Goal: Task Accomplishment & Management: Use online tool/utility

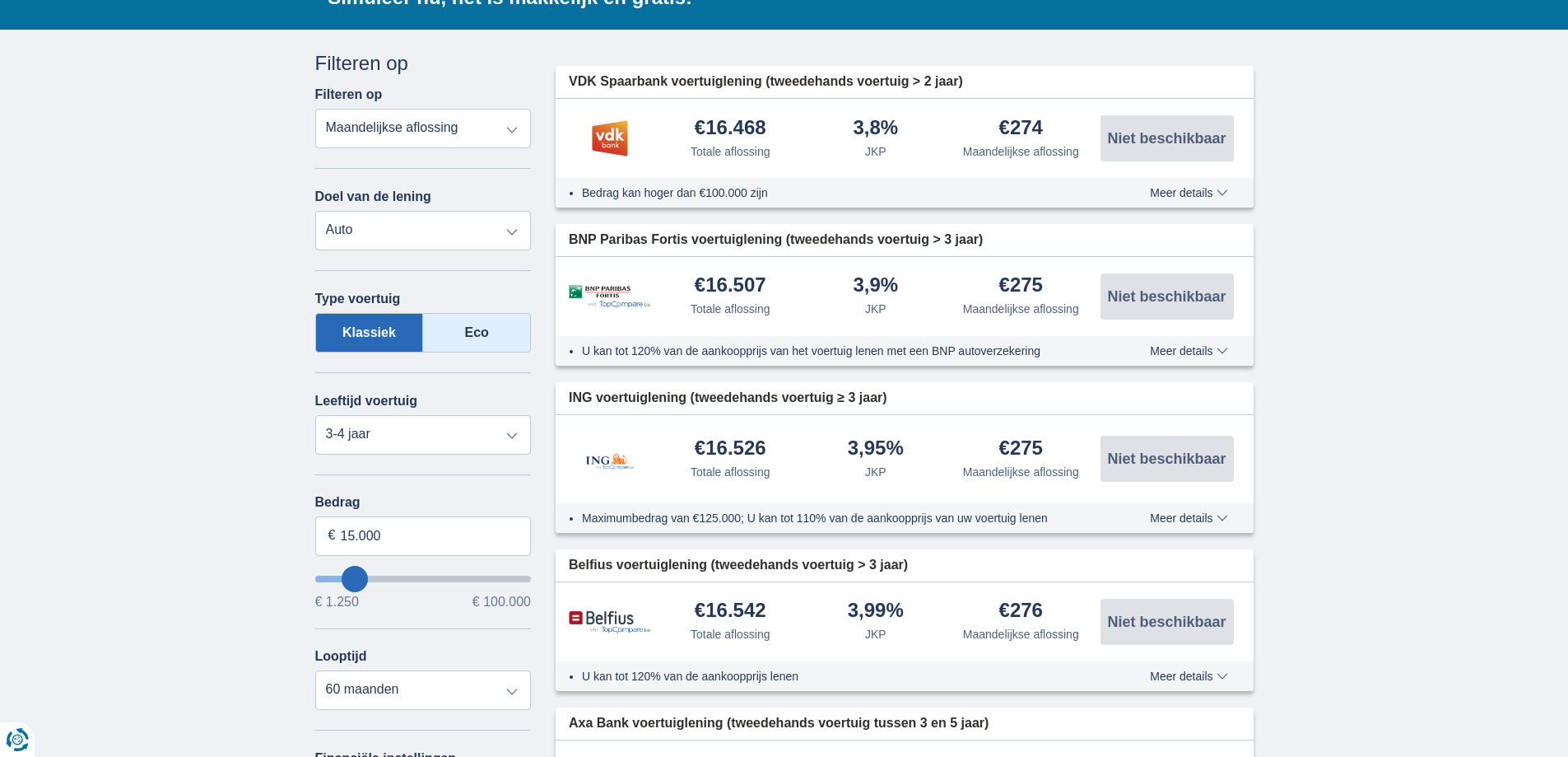
scroll to position [549, 0]
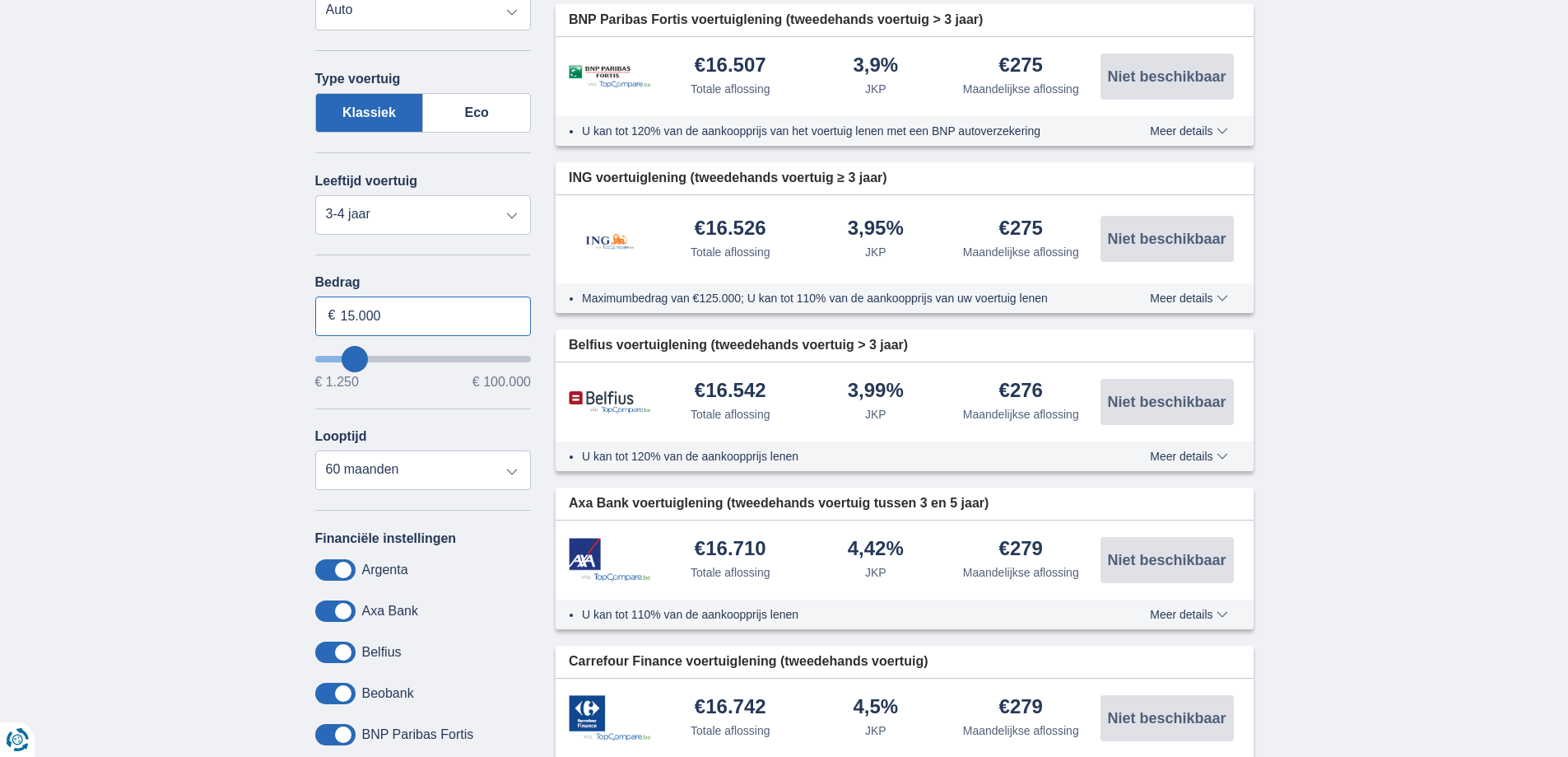
click at [446, 322] on input "15.000" at bounding box center [423, 316] width 217 height 39
type input "1"
click at [491, 316] on input "50.000" at bounding box center [423, 316] width 217 height 39
type input "50.000"
type input "50250"
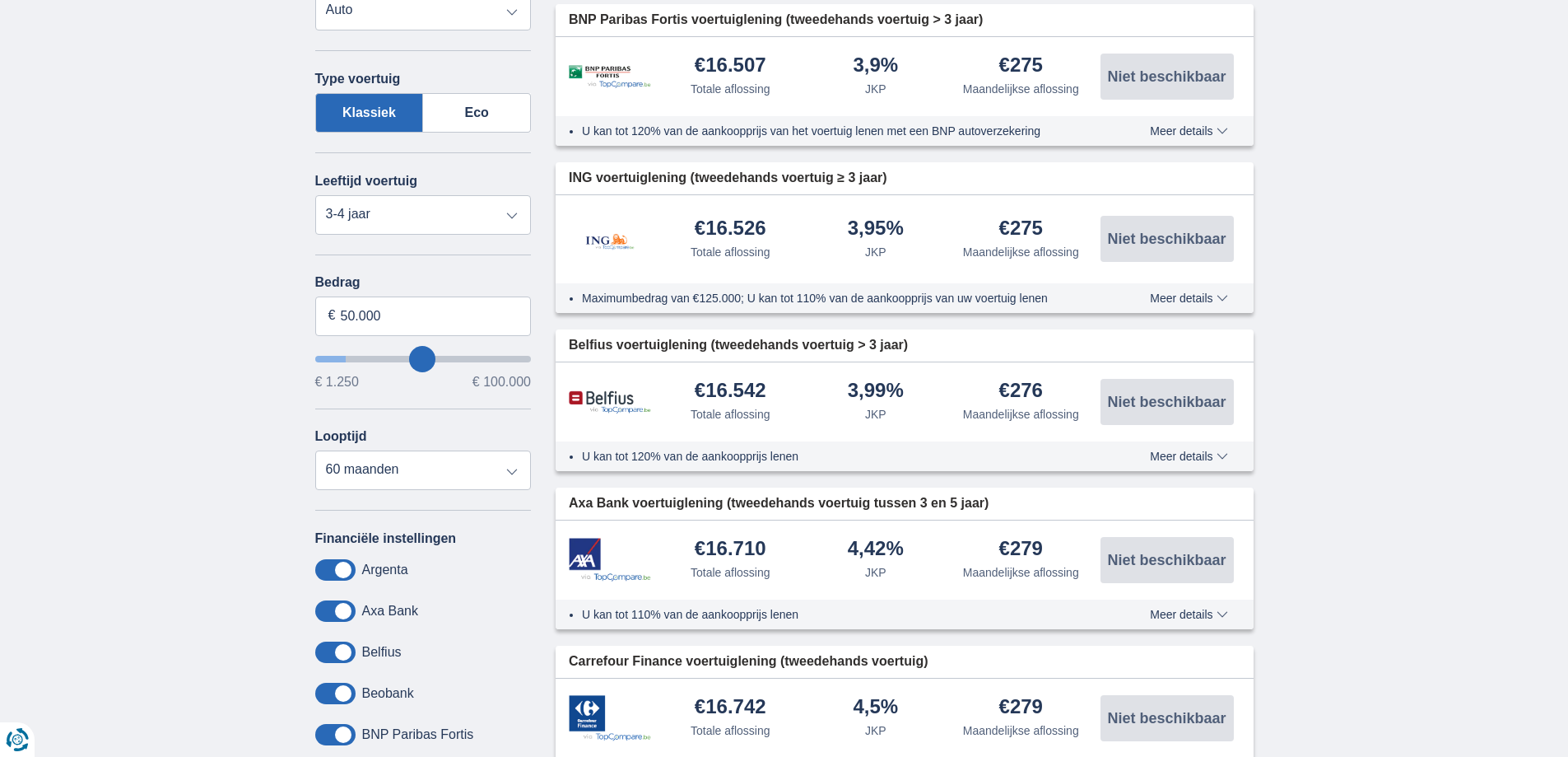
select select "120"
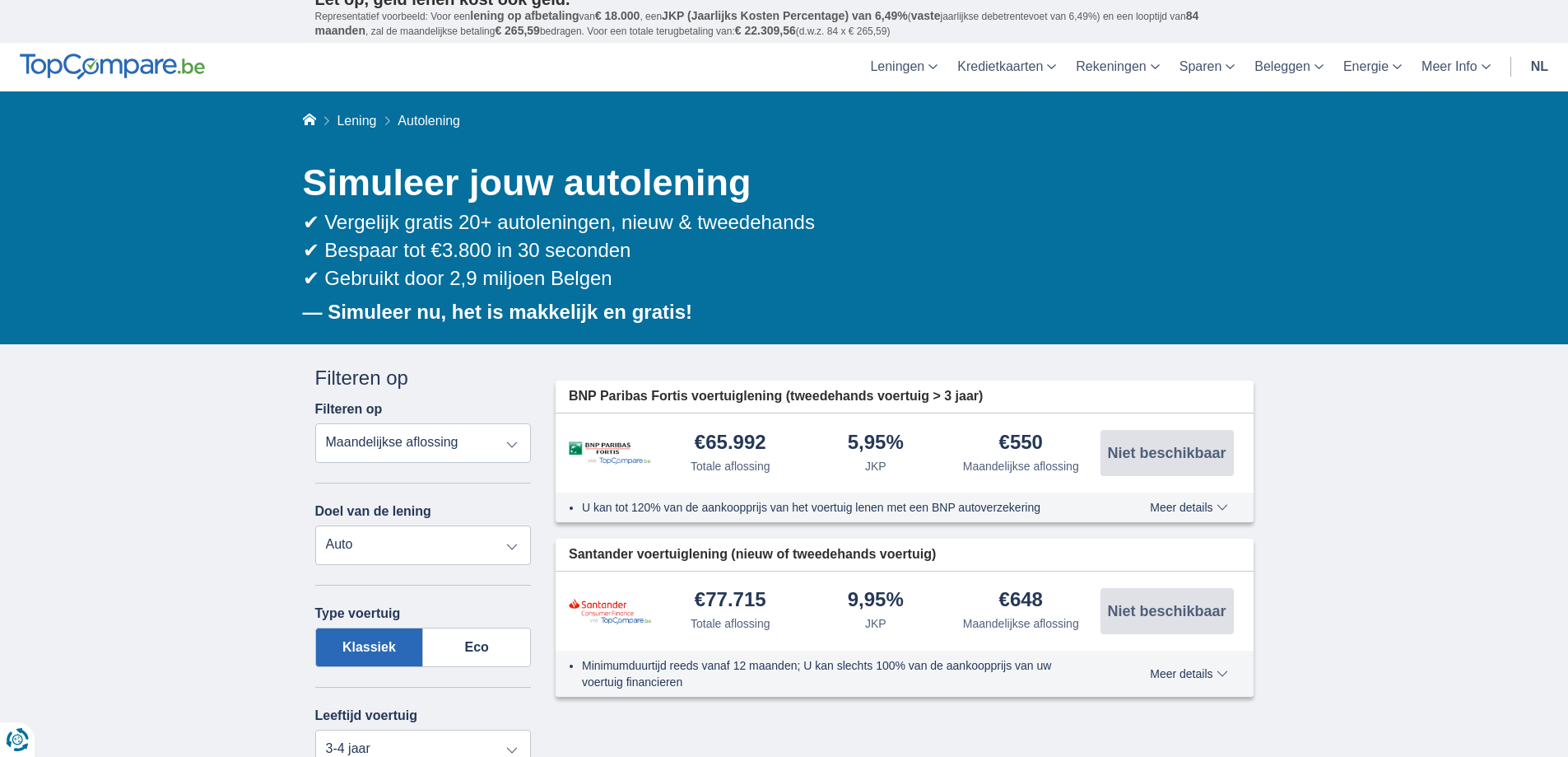
scroll to position [219, 0]
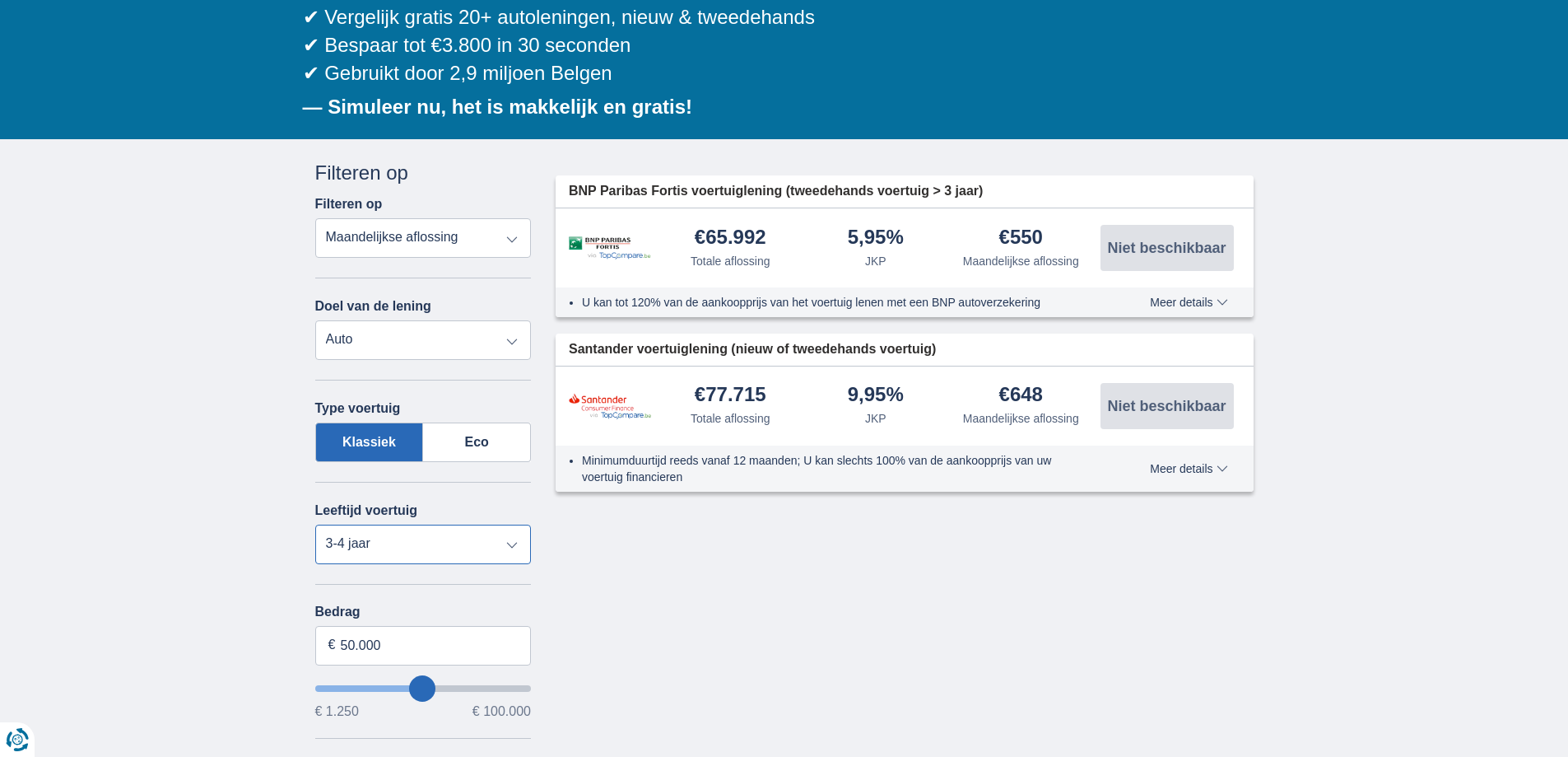
click at [485, 552] on select "Nieuw 0-1 jaar 1-2 jaar 2-3 jaar 3-4 jaar 4-5 jaar 5+ jaar" at bounding box center [423, 544] width 217 height 39
select select "new"
click at [315, 525] on select "Nieuw 0-1 jaar 1-2 jaar 2-3 jaar 3-4 jaar 4-5 jaar 5+ jaar" at bounding box center [423, 544] width 217 height 39
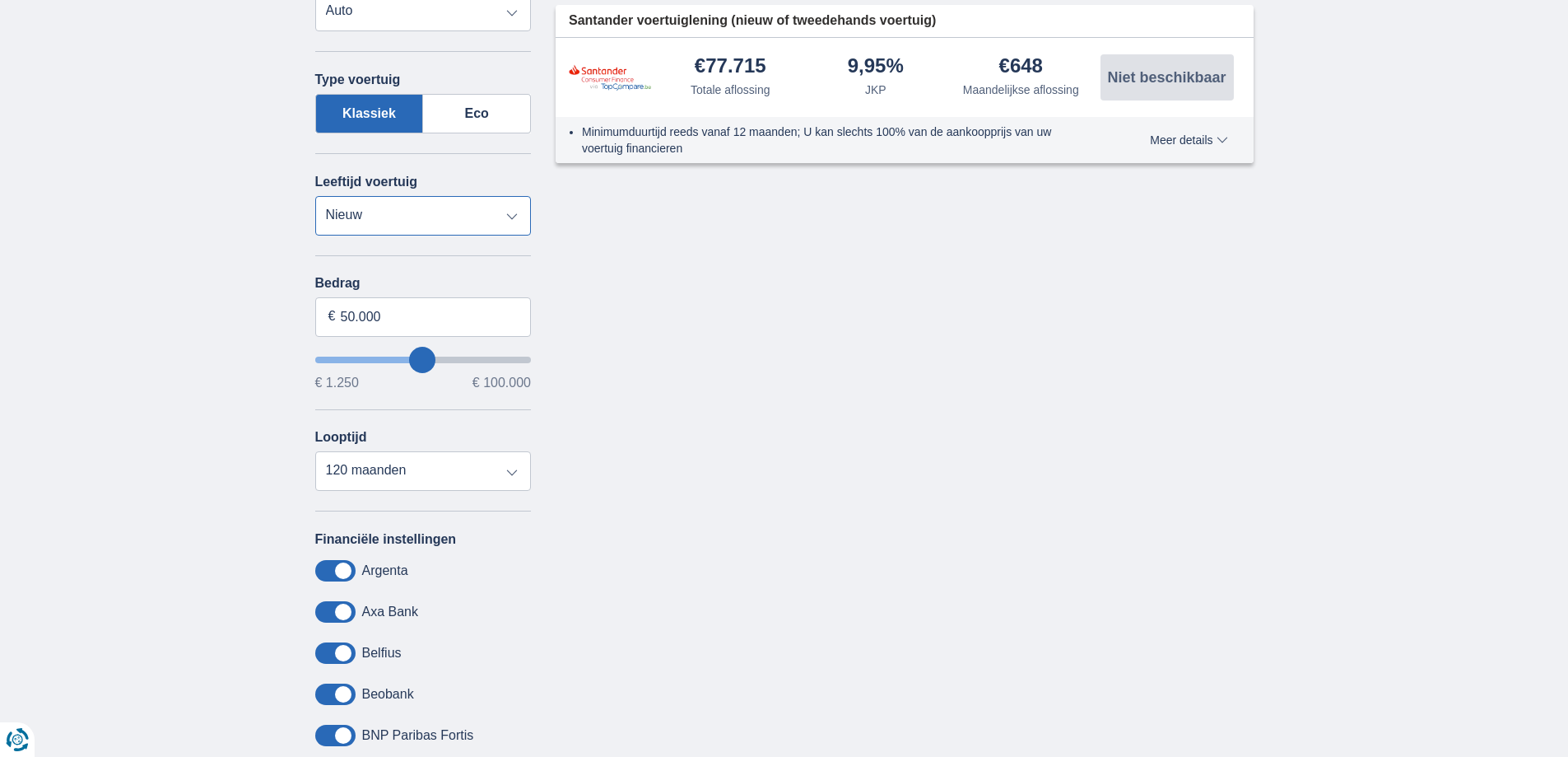
scroll to position [549, 0]
